Goal: Task Accomplishment & Management: Manage account settings

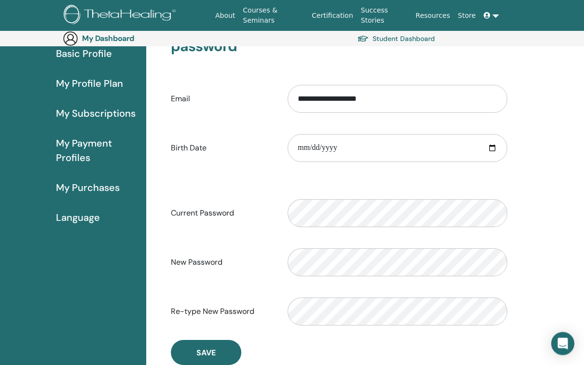
scroll to position [94, 0]
click at [368, 146] on input "date" at bounding box center [398, 148] width 220 height 28
type input "**********"
click at [414, 150] on input "**********" at bounding box center [398, 148] width 220 height 28
type input "**********"
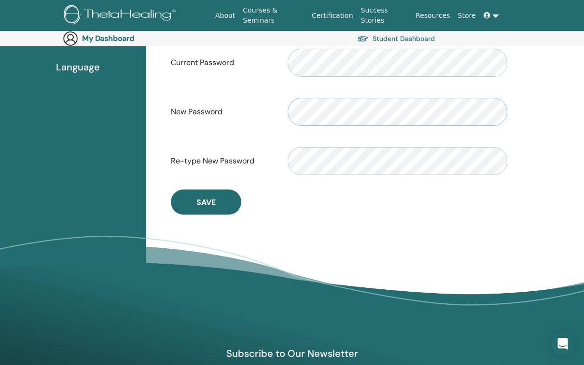
scroll to position [244, 0]
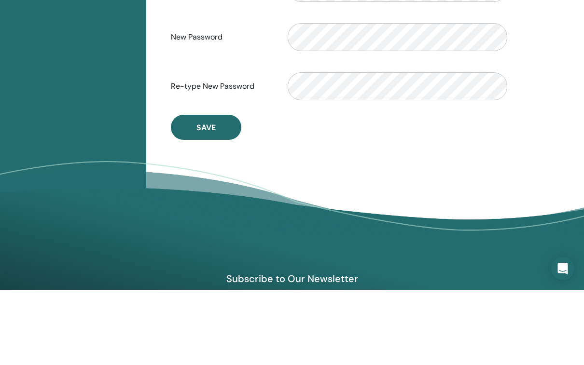
click at [214, 198] on span "Save" at bounding box center [205, 203] width 19 height 10
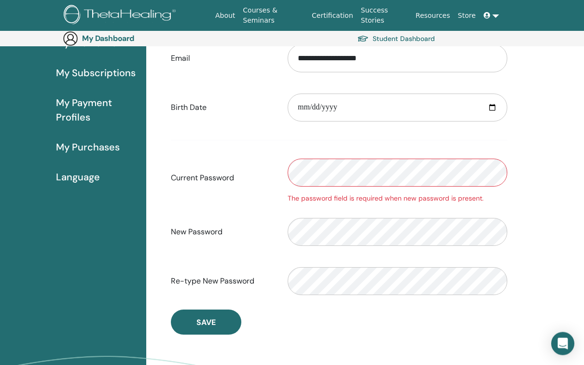
scroll to position [134, 0]
click at [213, 320] on span "Save" at bounding box center [205, 323] width 19 height 10
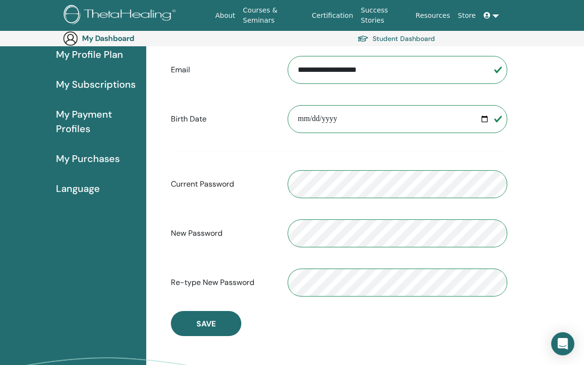
scroll to position [119, 0]
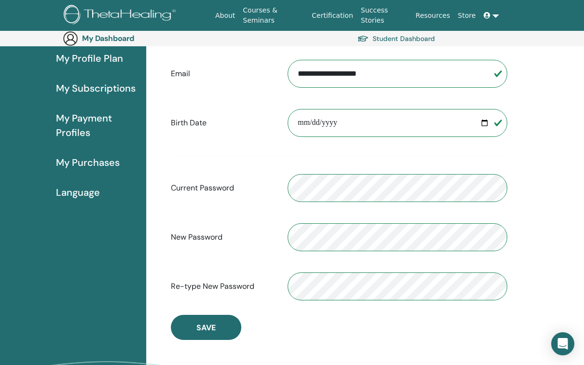
click at [201, 329] on span "Save" at bounding box center [205, 328] width 19 height 10
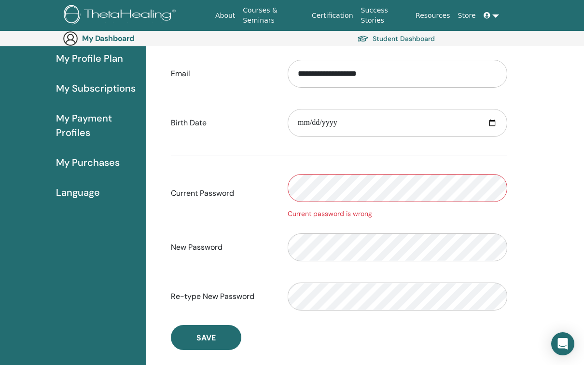
click at [214, 340] on span "Save" at bounding box center [205, 338] width 19 height 10
click at [357, 216] on div "Current password is wrong" at bounding box center [398, 214] width 220 height 10
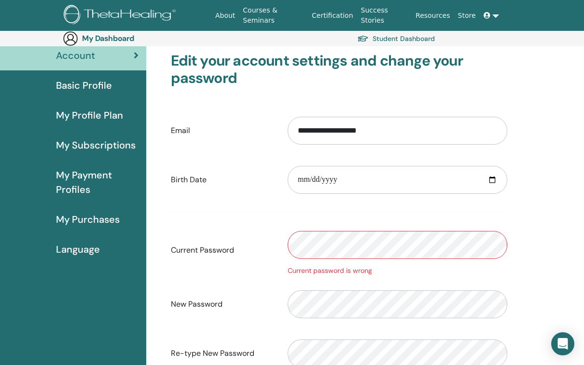
scroll to position [0, 0]
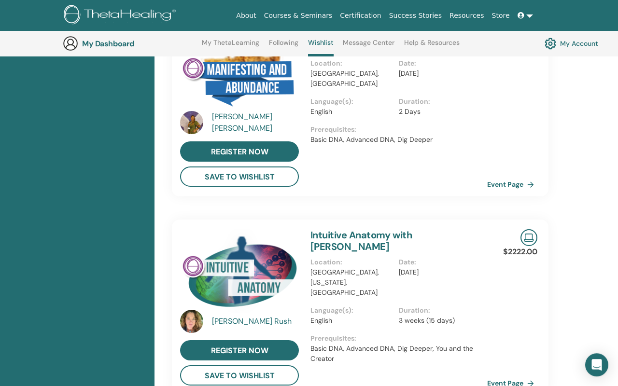
scroll to position [302, 0]
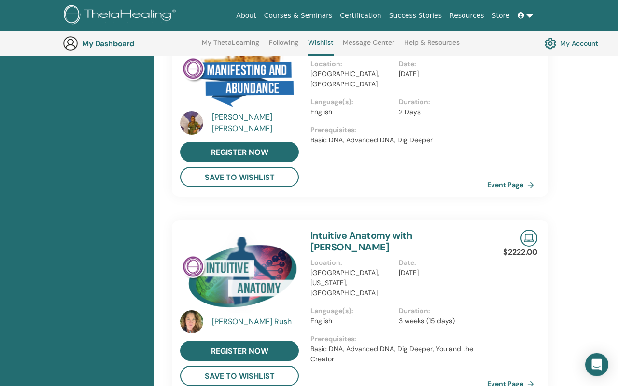
click at [549, 45] on img at bounding box center [550, 43] width 12 height 16
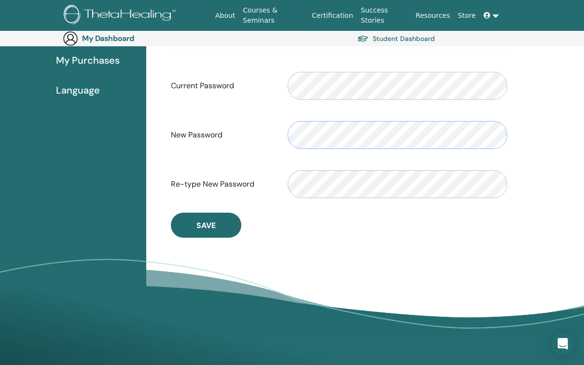
scroll to position [221, 0]
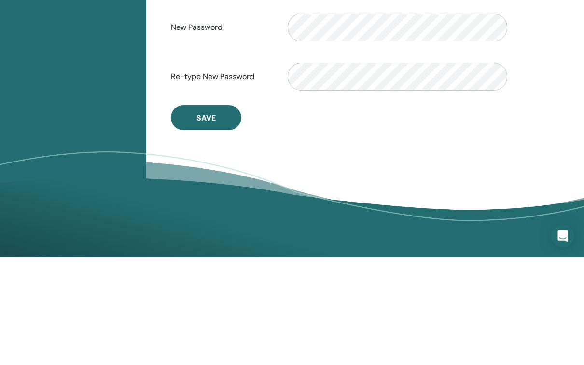
click at [206, 221] on span "Save" at bounding box center [205, 226] width 19 height 10
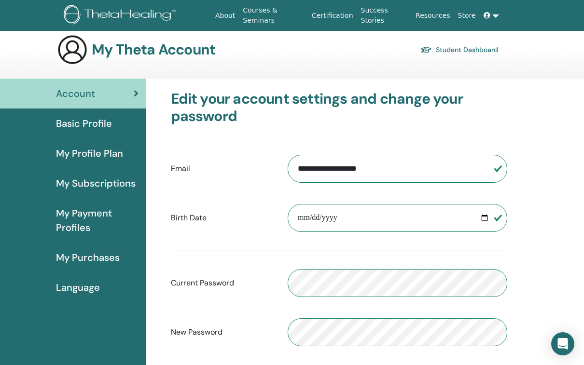
scroll to position [0, 0]
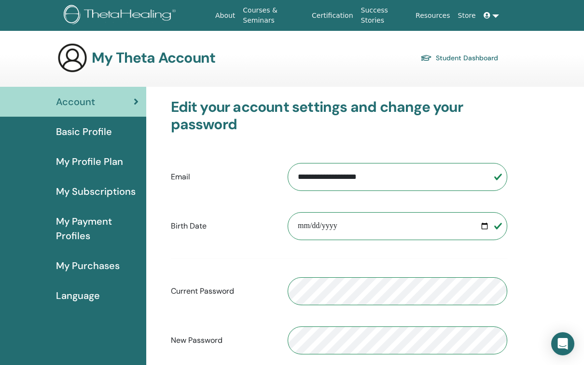
click at [122, 102] on div "Account" at bounding box center [73, 102] width 131 height 14
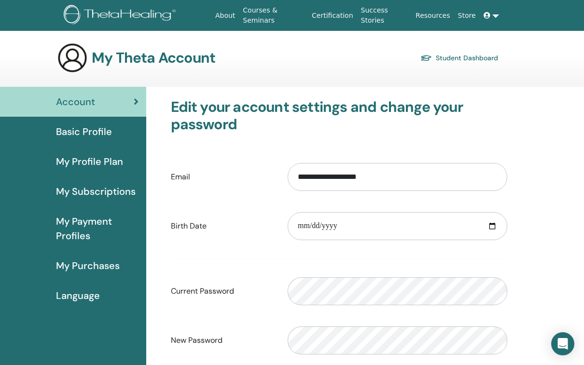
click at [131, 101] on div "Account" at bounding box center [73, 102] width 131 height 14
click at [81, 106] on span "Account" at bounding box center [75, 102] width 39 height 14
